Goal: Obtain resource: Obtain resource

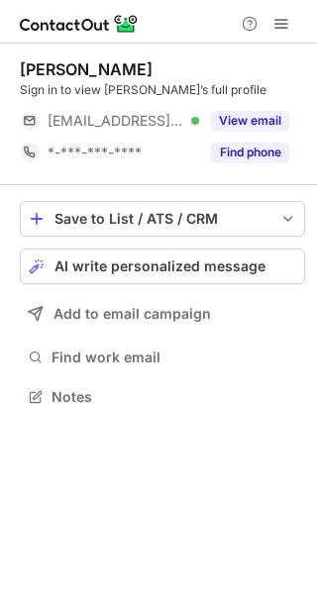
scroll to position [383, 317]
click at [240, 117] on button "View email" at bounding box center [250, 121] width 78 height 20
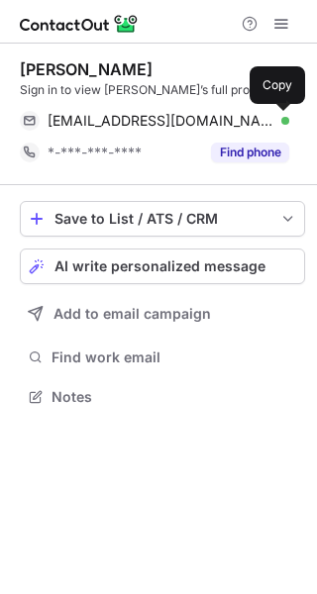
click at [270, 117] on button at bounding box center [279, 121] width 20 height 20
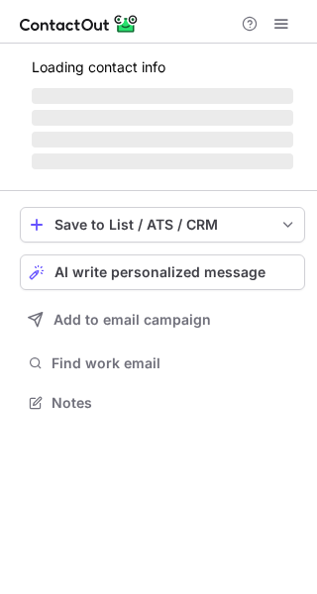
scroll to position [415, 317]
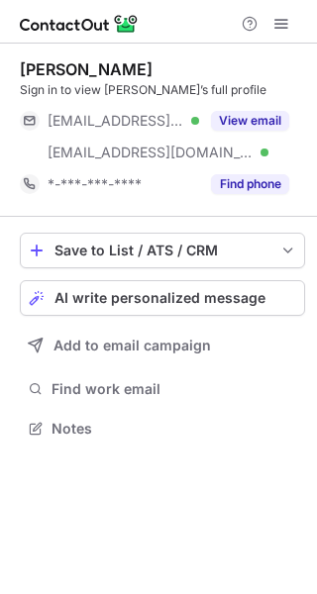
click at [271, 119] on button "View email" at bounding box center [250, 121] width 78 height 20
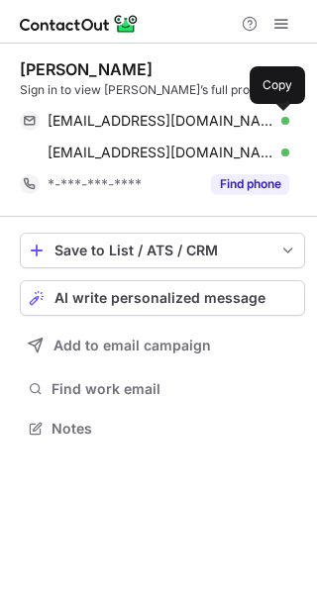
click at [275, 117] on span at bounding box center [279, 121] width 16 height 16
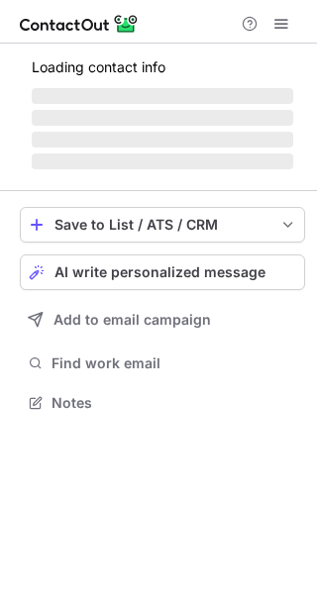
scroll to position [383, 317]
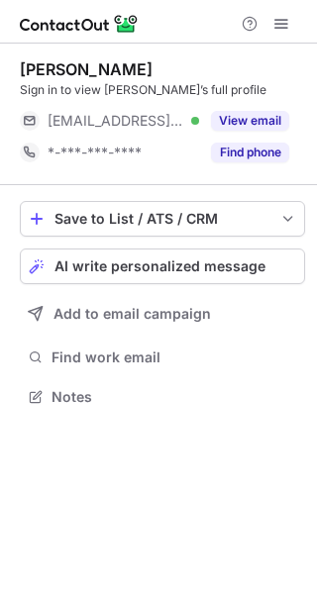
scroll to position [383, 317]
click at [264, 110] on div "View email" at bounding box center [244, 121] width 90 height 32
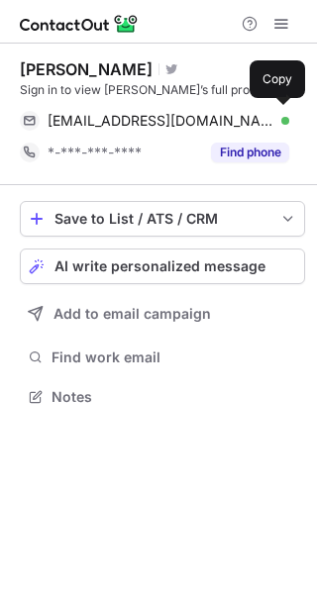
click at [272, 110] on div "mail@louisecusack.com Verified Copy" at bounding box center [154, 121] width 269 height 32
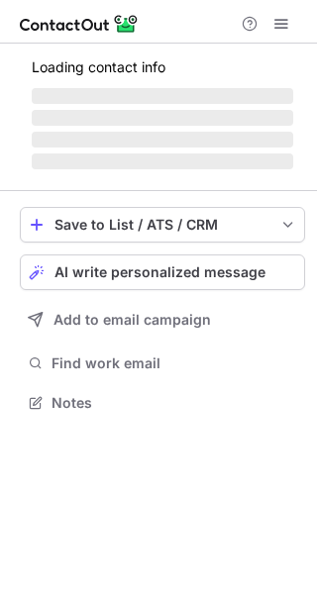
scroll to position [383, 317]
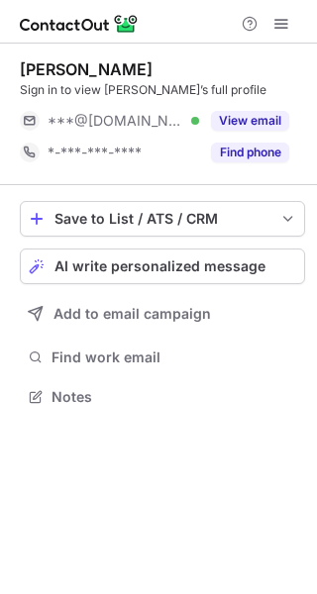
scroll to position [383, 317]
click at [273, 125] on button "View email" at bounding box center [250, 121] width 78 height 20
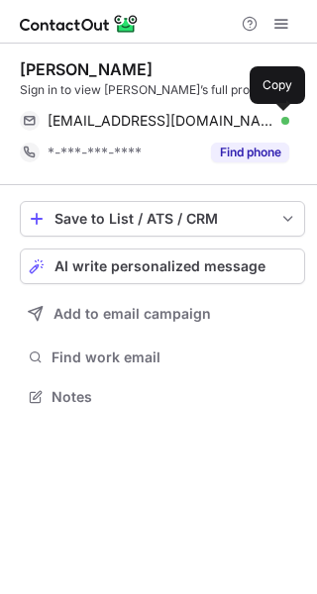
click at [281, 116] on span at bounding box center [279, 121] width 16 height 16
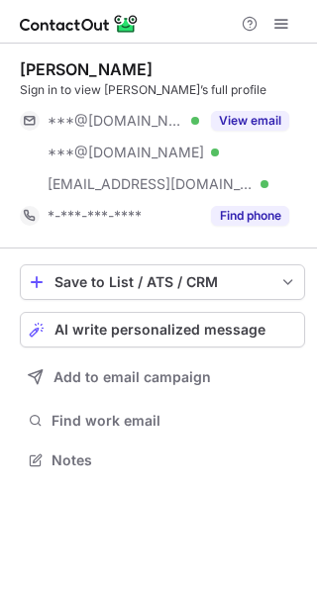
scroll to position [446, 317]
click at [280, 113] on button "View email" at bounding box center [250, 121] width 78 height 20
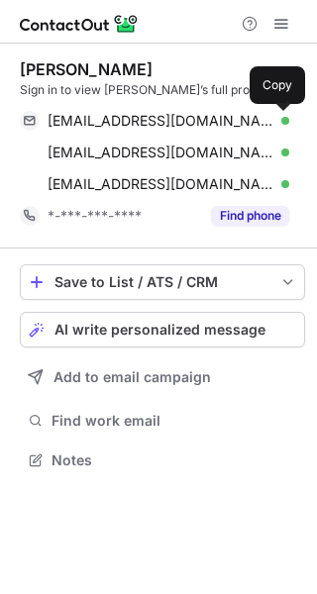
click at [280, 113] on span at bounding box center [279, 121] width 16 height 16
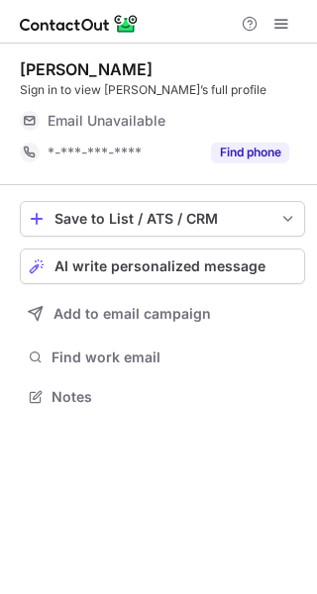
scroll to position [383, 317]
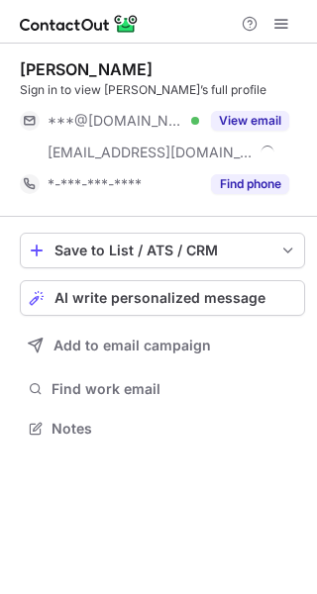
scroll to position [415, 317]
click at [257, 118] on button "View email" at bounding box center [250, 121] width 78 height 20
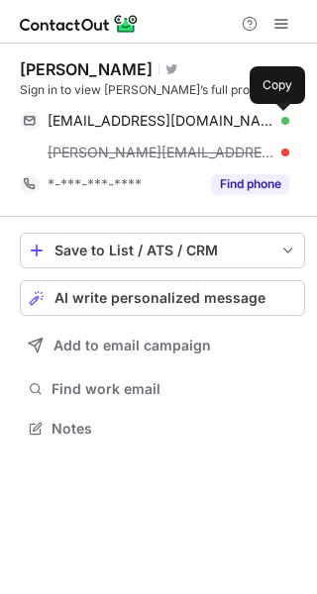
click at [280, 125] on span at bounding box center [279, 121] width 16 height 16
